Goal: Obtain resource: Download file/media

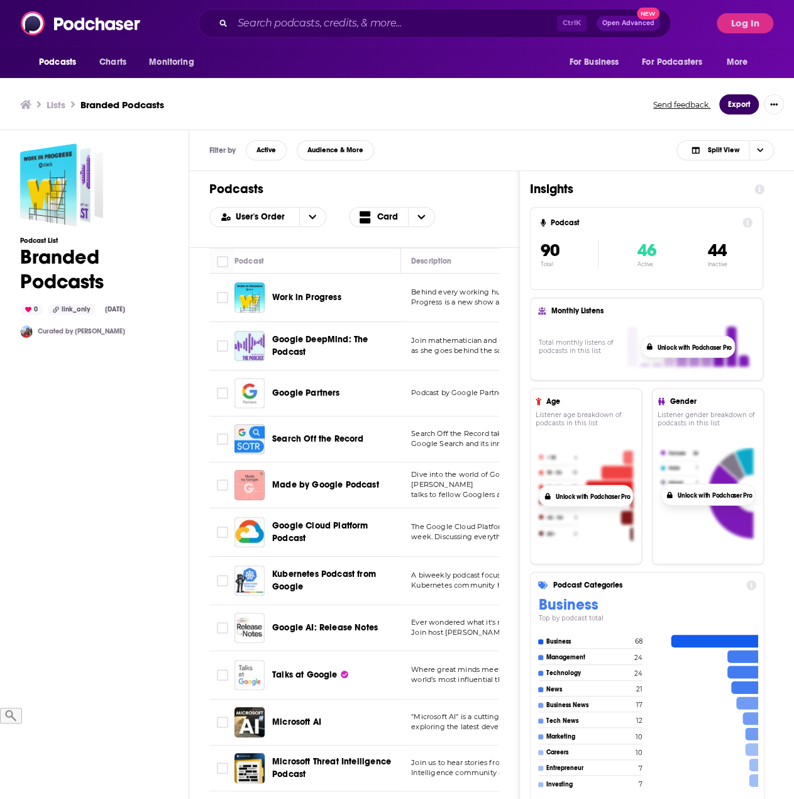
click at [741, 104] on button "Export" at bounding box center [739, 104] width 40 height 20
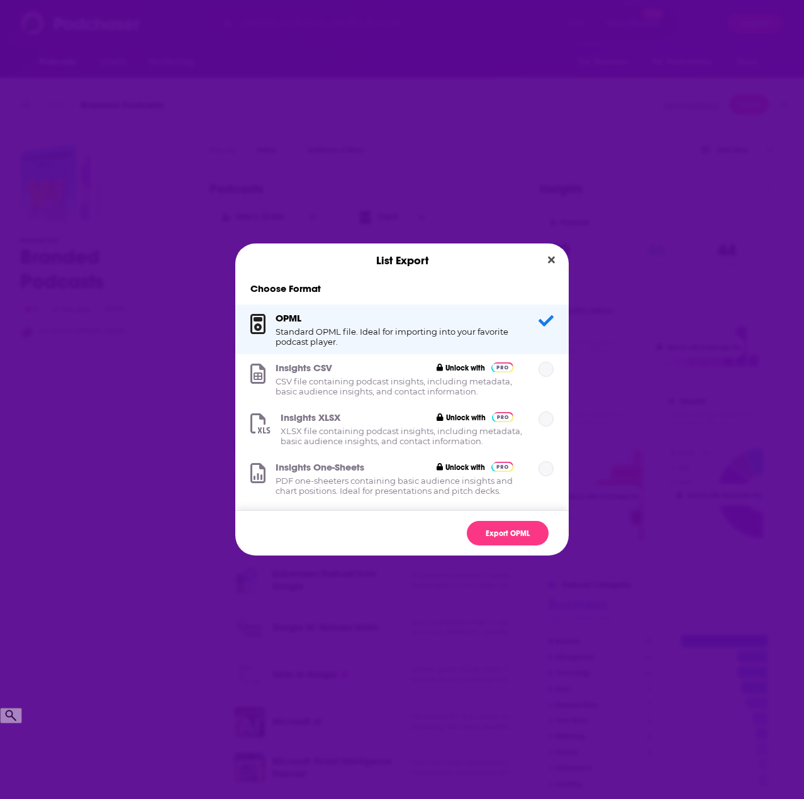
click at [392, 423] on h3 "Insights XLSX" at bounding box center [356, 417] width 152 height 12
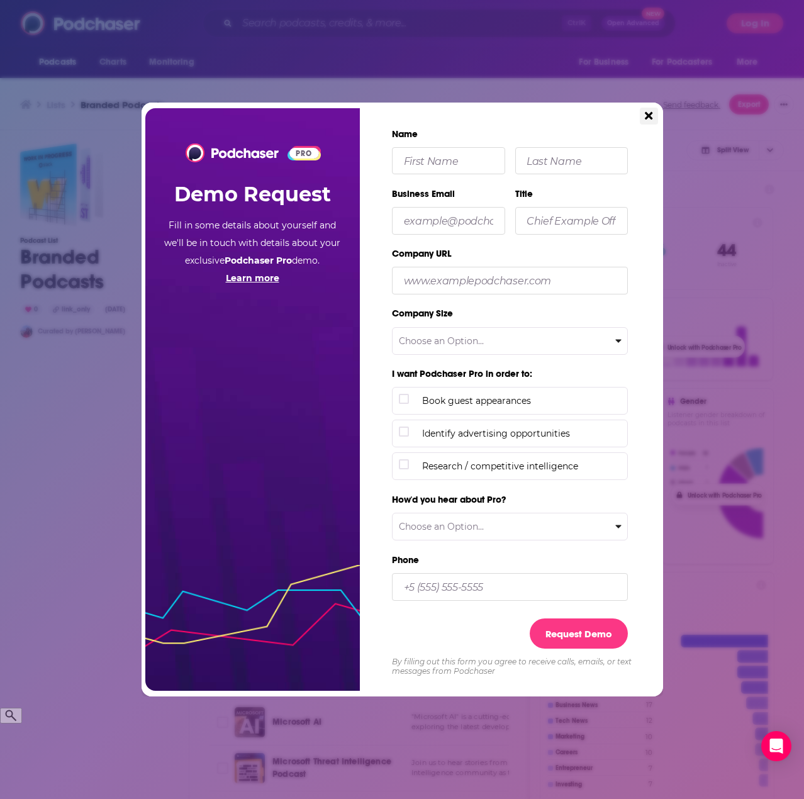
click at [642, 118] on button "Close" at bounding box center [649, 116] width 18 height 17
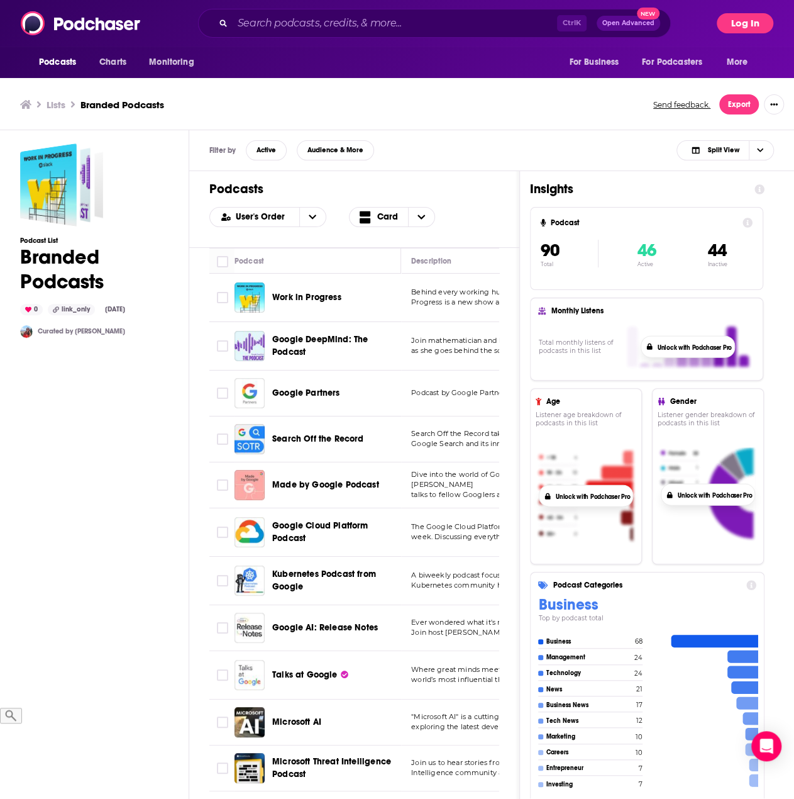
click at [751, 22] on button "Log In" at bounding box center [745, 23] width 57 height 20
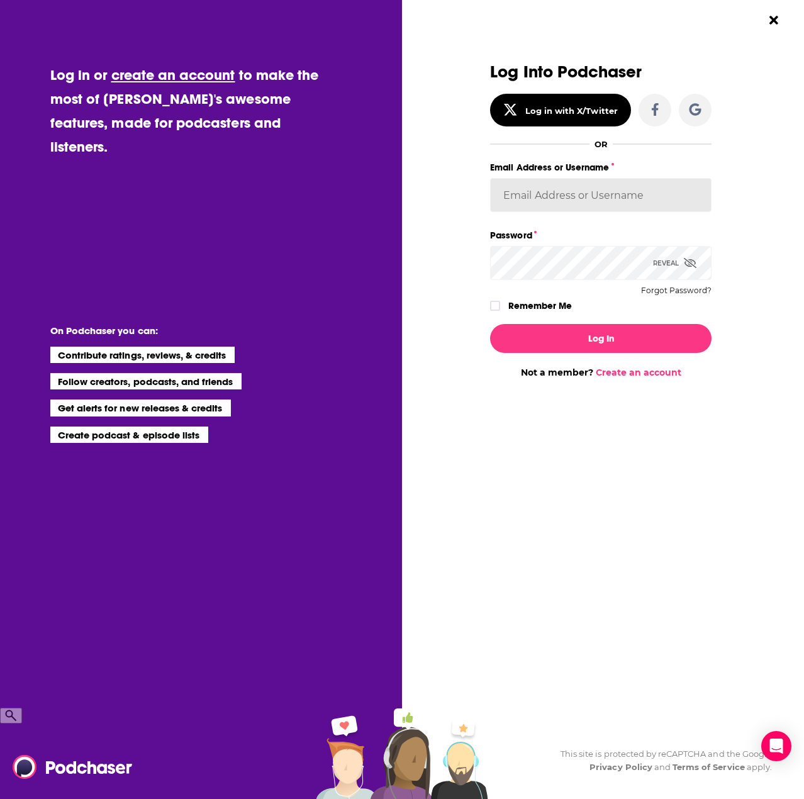
click at [579, 195] on input "Email Address or Username" at bounding box center [600, 195] width 221 height 34
type input "[EMAIL_ADDRESS][DOMAIN_NAME]"
click at [490, 324] on button "Log In" at bounding box center [600, 338] width 221 height 29
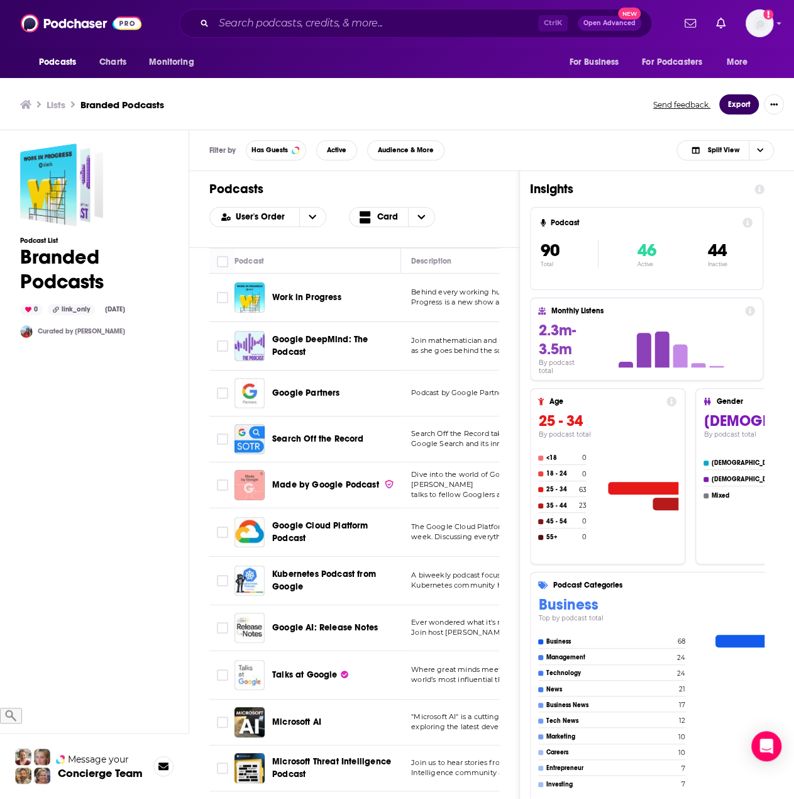
click at [742, 106] on button "Export" at bounding box center [739, 104] width 40 height 20
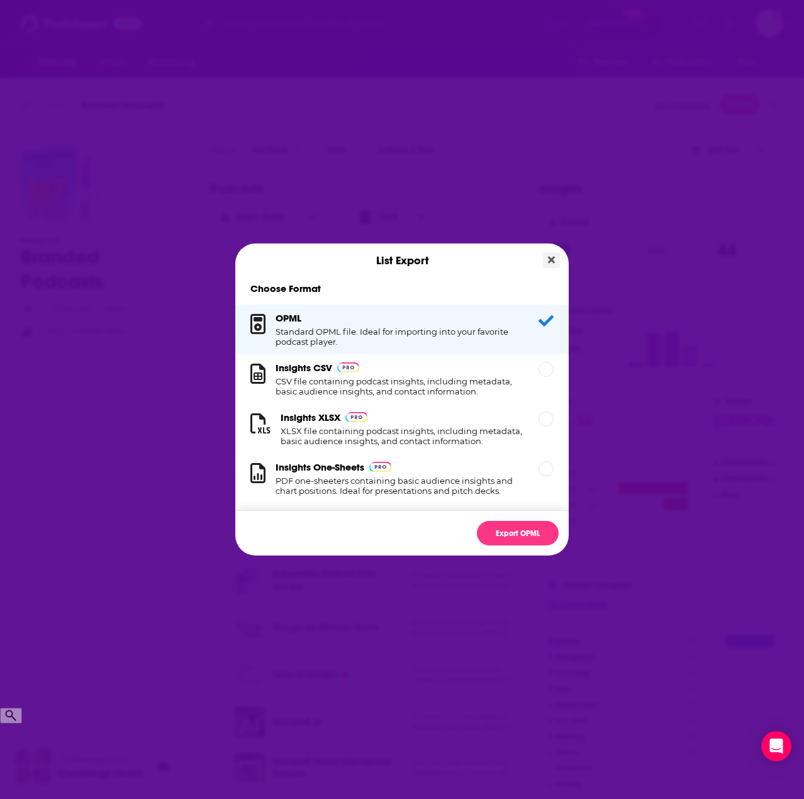
click at [548, 260] on icon "Close" at bounding box center [551, 260] width 7 height 10
